Goal: Find contact information: Find contact information

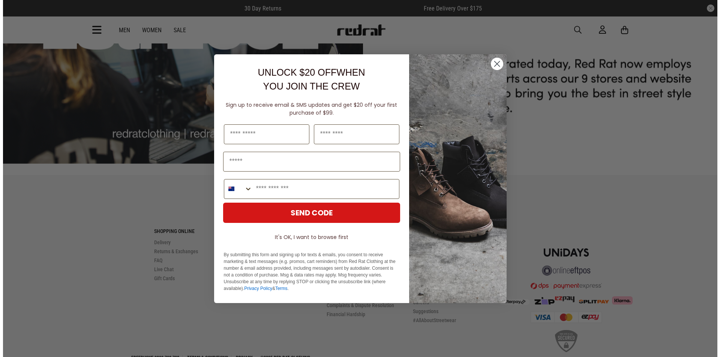
scroll to position [2355, 0]
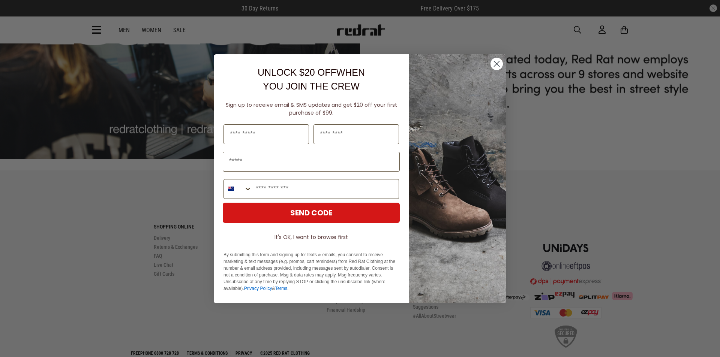
click at [493, 65] on circle "Close dialog" at bounding box center [496, 63] width 12 height 12
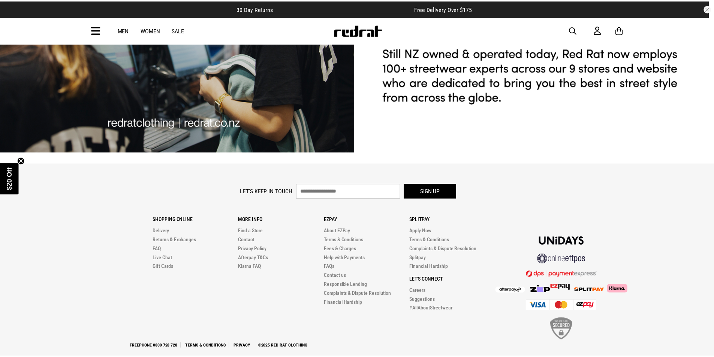
scroll to position [2351, 0]
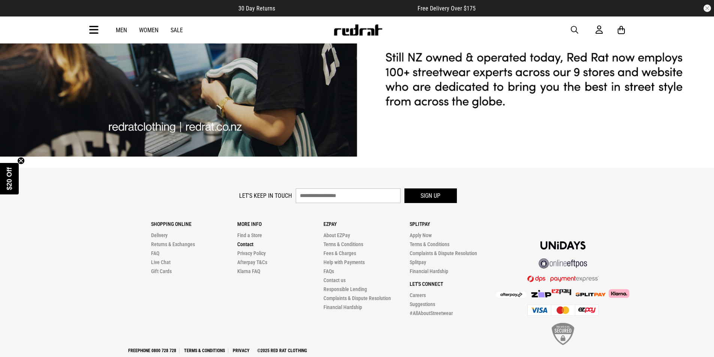
click at [248, 241] on link "Contact" at bounding box center [245, 244] width 16 height 6
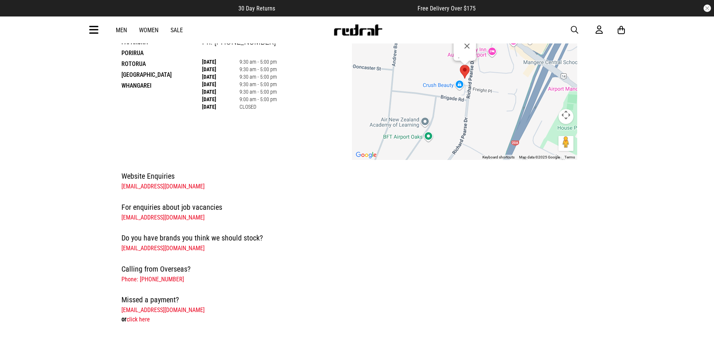
scroll to position [112, 0]
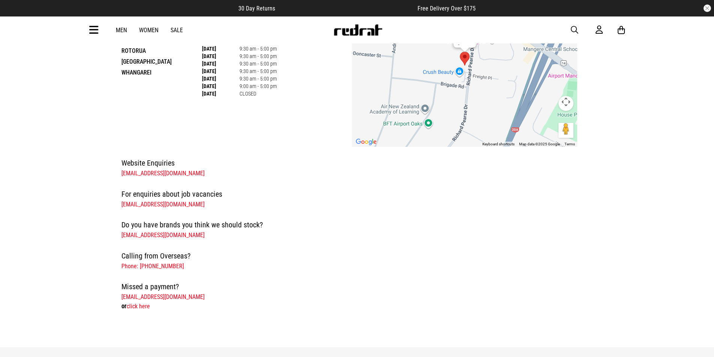
drag, startPoint x: 202, startPoint y: 236, endPoint x: 120, endPoint y: 238, distance: 82.1
click at [120, 237] on div "Website Enquiries [EMAIL_ADDRESS][DOMAIN_NAME] For enquiries about job vacancie…" at bounding box center [349, 234] width 469 height 154
copy link "[EMAIL_ADDRESS][DOMAIN_NAME]"
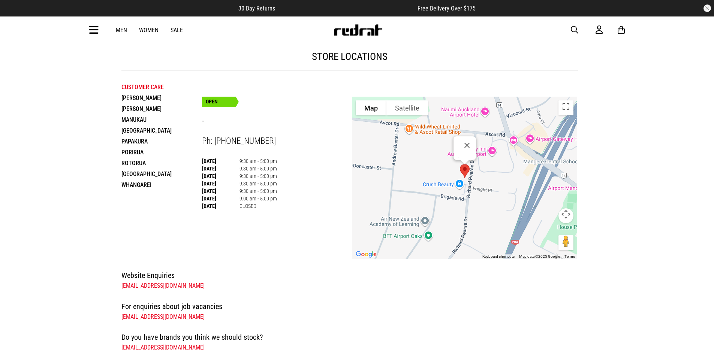
click at [139, 142] on li "Papakura" at bounding box center [161, 141] width 81 height 11
